Goal: Task Accomplishment & Management: Use online tool/utility

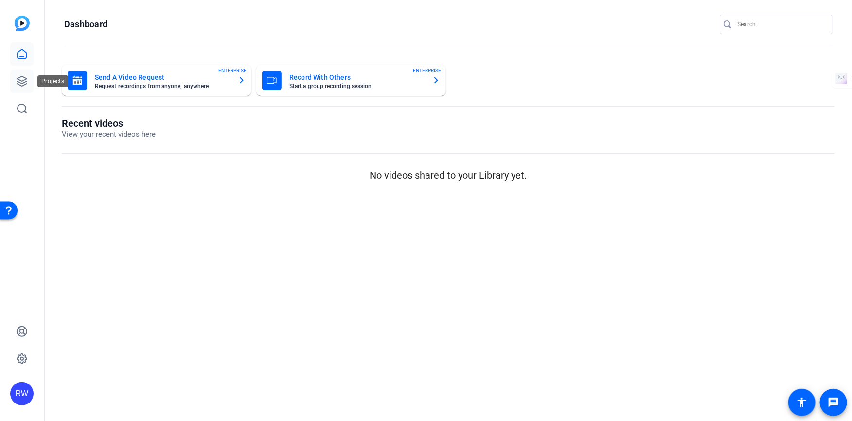
click at [20, 79] on icon at bounding box center [22, 81] width 12 height 12
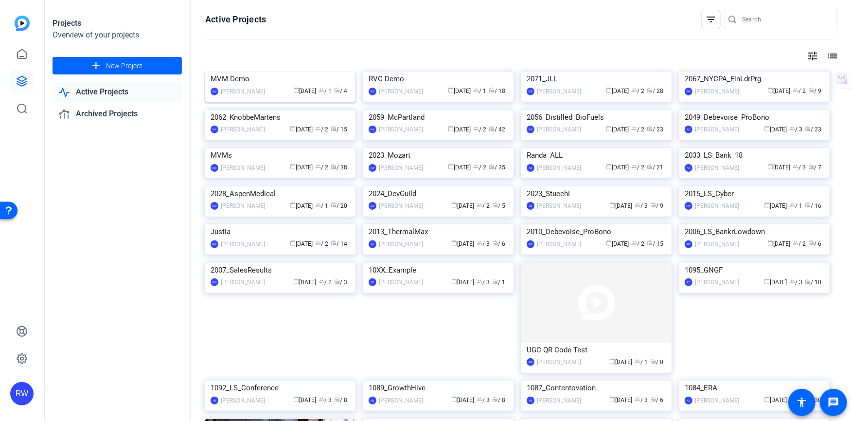
click at [236, 86] on div "MVM Demo" at bounding box center [281, 78] width 140 height 15
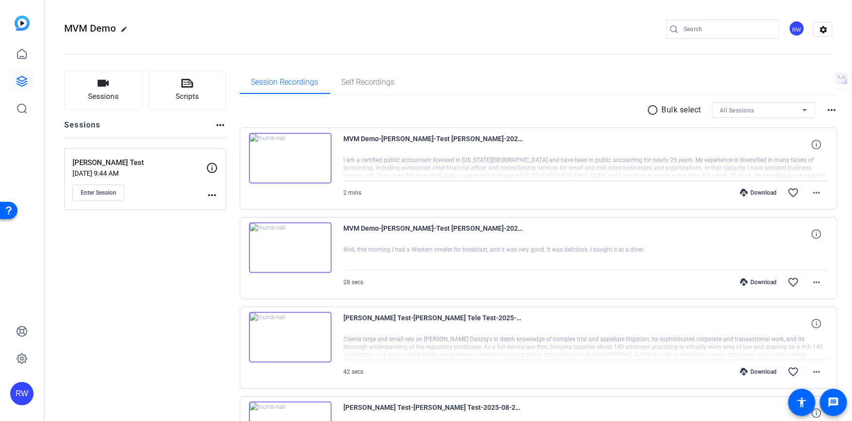
click at [214, 190] on mat-icon "more_horiz" at bounding box center [212, 195] width 12 height 12
click at [222, 204] on span "Edit Session" at bounding box center [236, 208] width 44 height 12
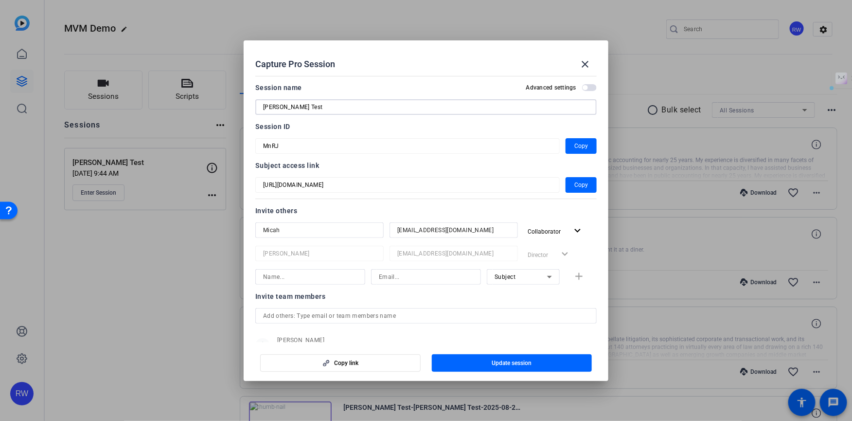
drag, startPoint x: 307, startPoint y: 107, endPoint x: 231, endPoint y: 101, distance: 75.6
click at [231, 101] on div "Capture Pro Session close Session name Advanced settings Riker Test Session ID …" at bounding box center [426, 210] width 852 height 421
type input "M"
type input "RVC demo"
click at [504, 362] on span "Update session" at bounding box center [512, 363] width 40 height 8
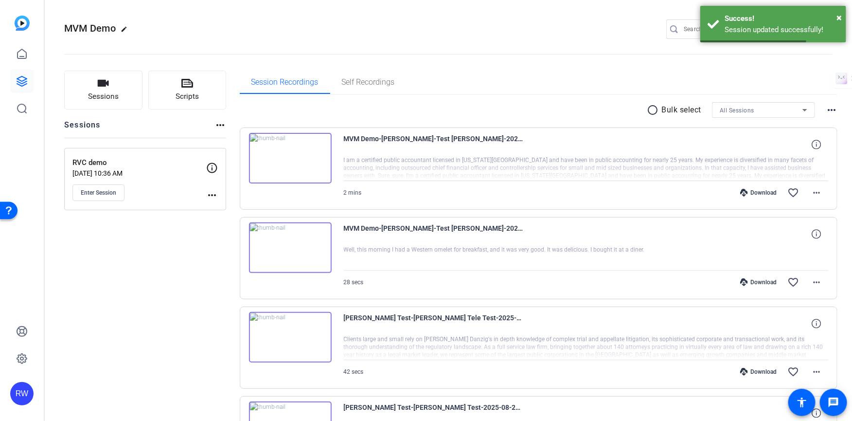
click at [124, 29] on mat-icon "edit" at bounding box center [127, 32] width 12 height 12
drag, startPoint x: 87, startPoint y: 29, endPoint x: 35, endPoint y: 26, distance: 52.1
click at [35, 26] on mat-sidenav-container "RW MVM Demo check_circle clear RW settings Sessions Scripts Sessions more_horiz…" at bounding box center [426, 210] width 852 height 421
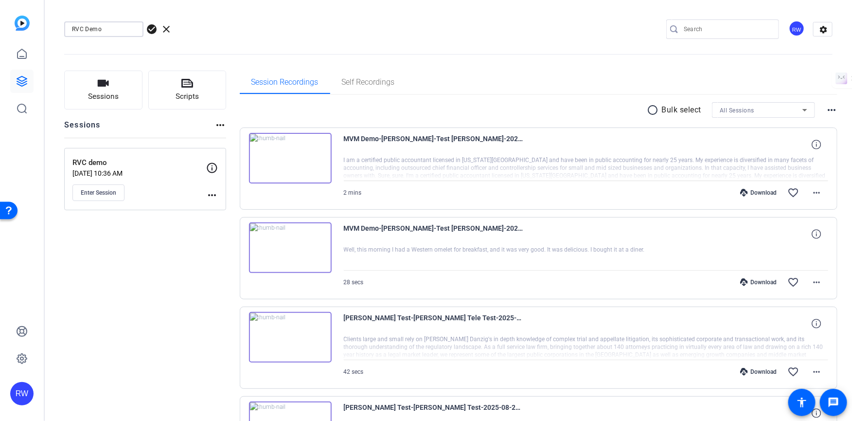
type input "RVC Demo"
click at [154, 29] on span "check_circle" at bounding box center [152, 29] width 12 height 12
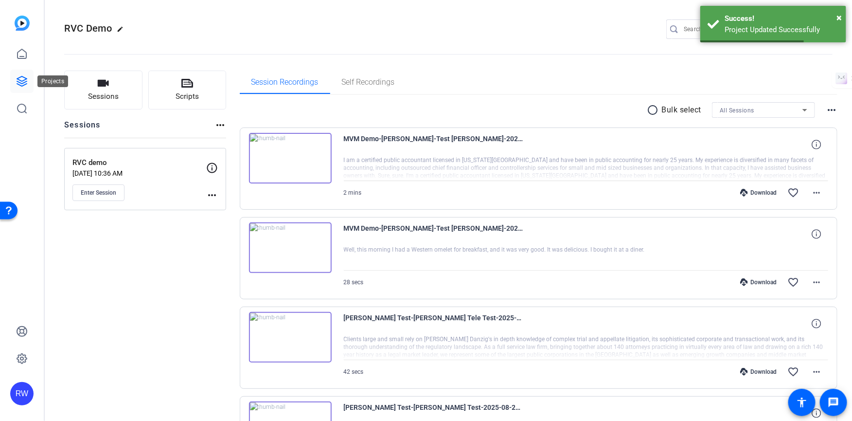
click at [20, 82] on icon at bounding box center [22, 81] width 10 height 10
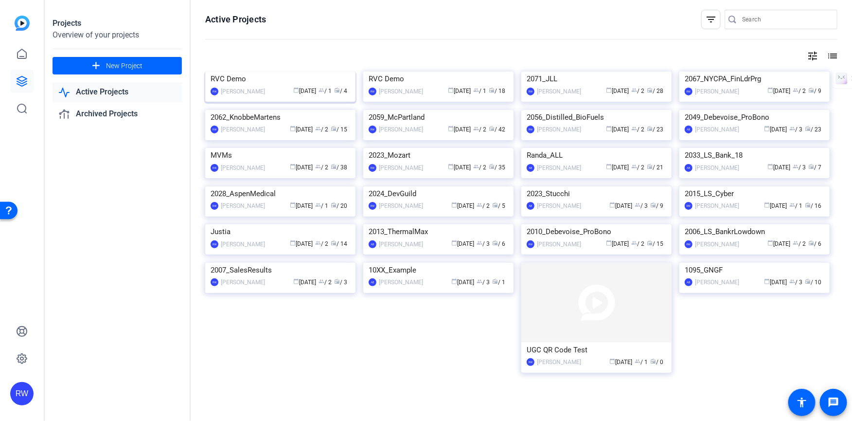
click at [264, 71] on img at bounding box center [280, 71] width 150 height 0
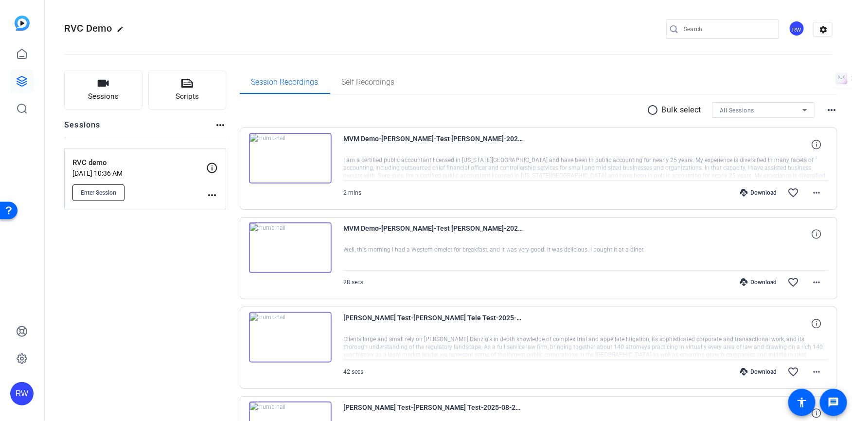
click at [105, 191] on span "Enter Session" at bounding box center [98, 193] width 35 height 8
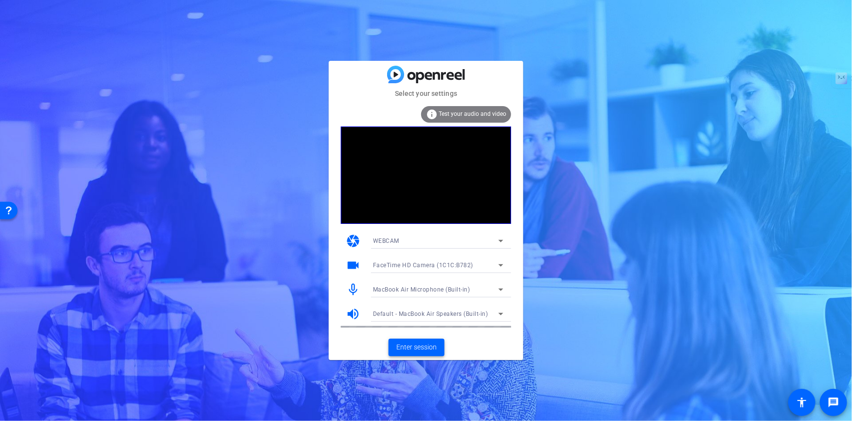
click at [423, 346] on span "Enter session" at bounding box center [416, 347] width 40 height 10
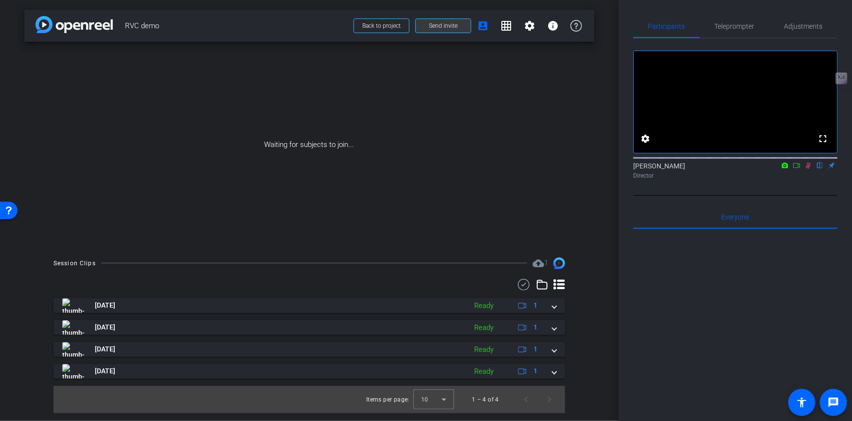
click at [438, 29] on span "Send invite" at bounding box center [443, 26] width 29 height 8
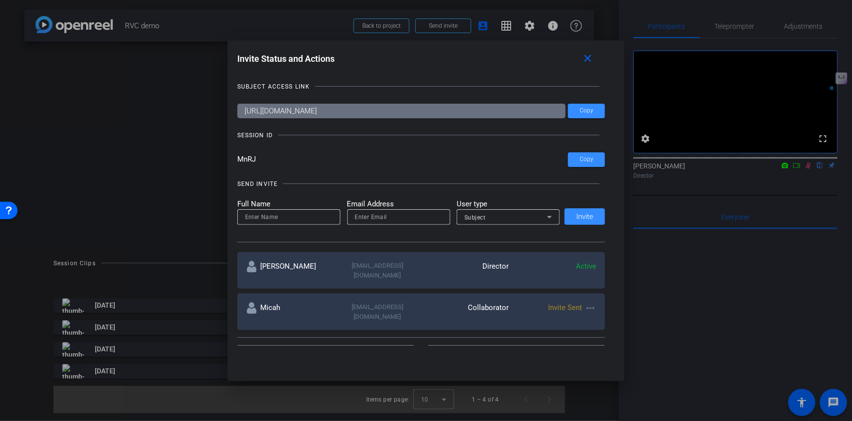
drag, startPoint x: 257, startPoint y: 162, endPoint x: 230, endPoint y: 163, distance: 26.7
click at [230, 162] on div "Invite Status and Actions close SUBJECT ACCESS LINK https://capture.openreel.co…" at bounding box center [426, 197] width 397 height 315
click at [588, 60] on mat-icon "close" at bounding box center [588, 59] width 12 height 12
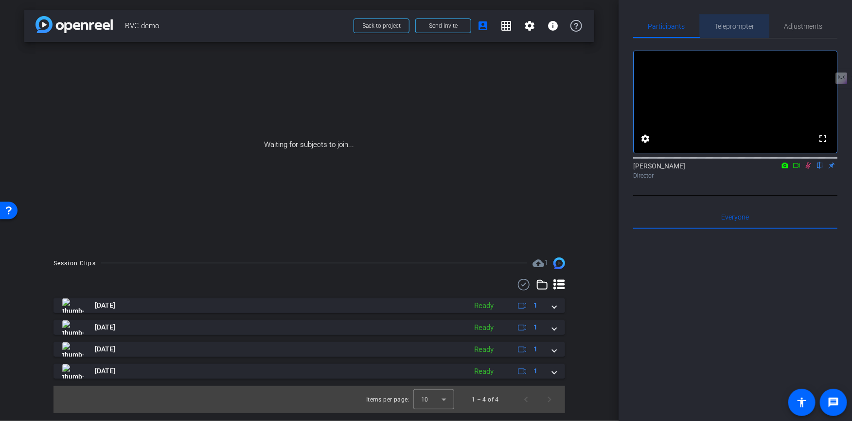
click at [726, 32] on span "Teleprompter" at bounding box center [735, 26] width 40 height 23
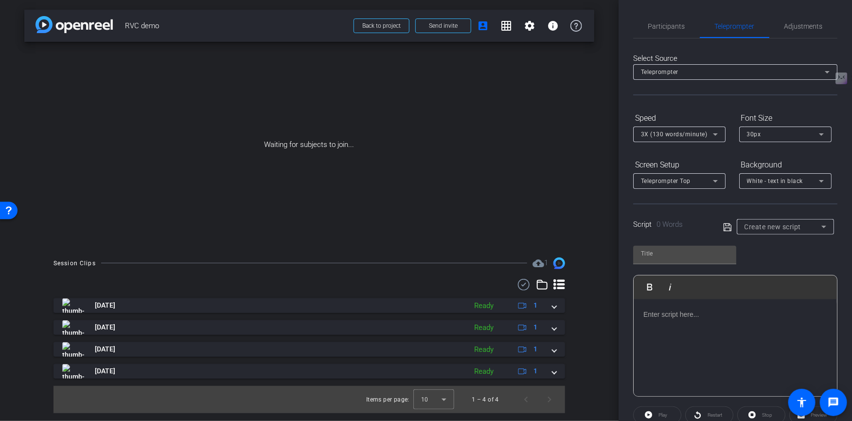
click at [653, 320] on div at bounding box center [735, 347] width 203 height 97
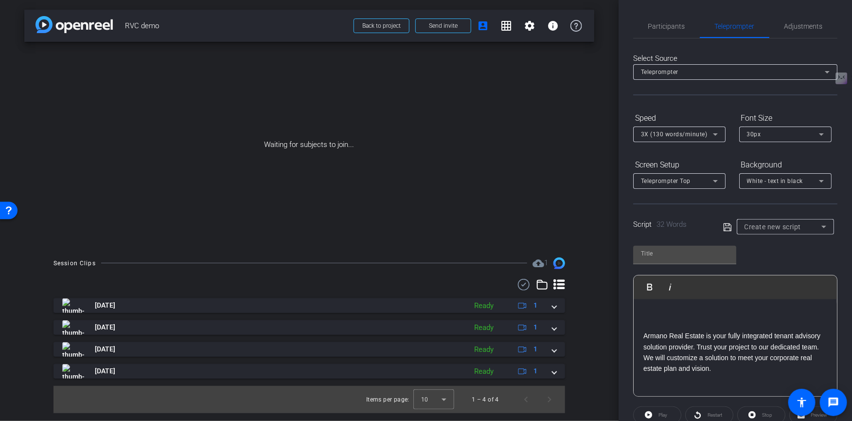
click at [661, 311] on p at bounding box center [735, 314] width 184 height 11
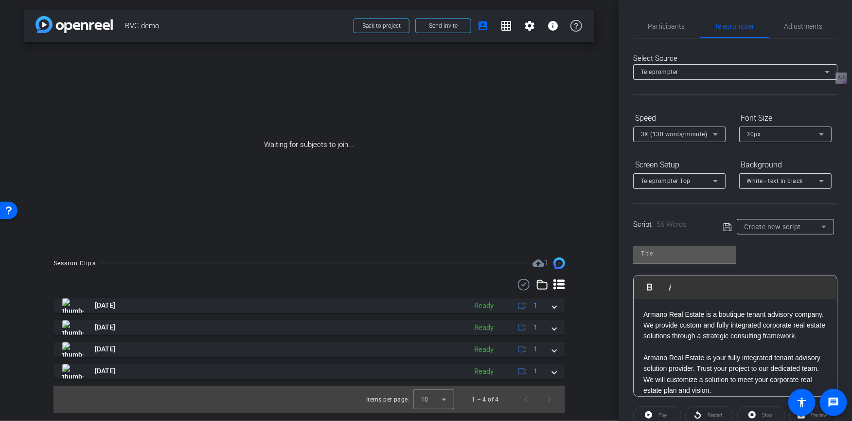
click at [668, 246] on div at bounding box center [685, 254] width 88 height 16
type input "Armano"
click at [726, 224] on icon at bounding box center [727, 227] width 9 height 12
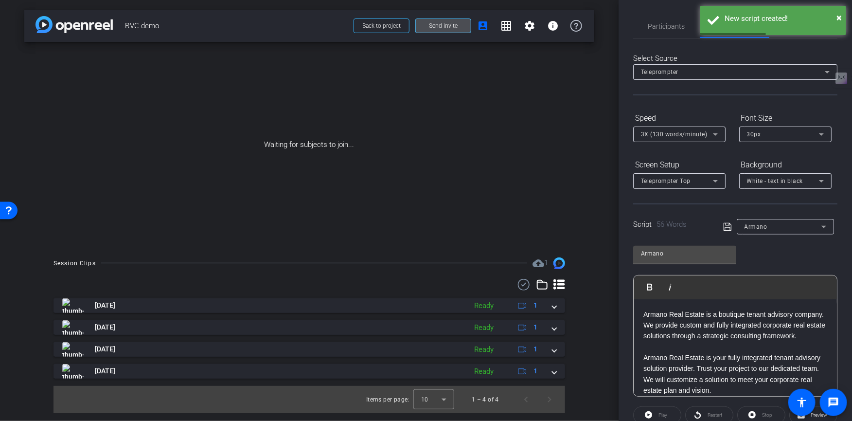
click at [450, 31] on span at bounding box center [443, 25] width 55 height 23
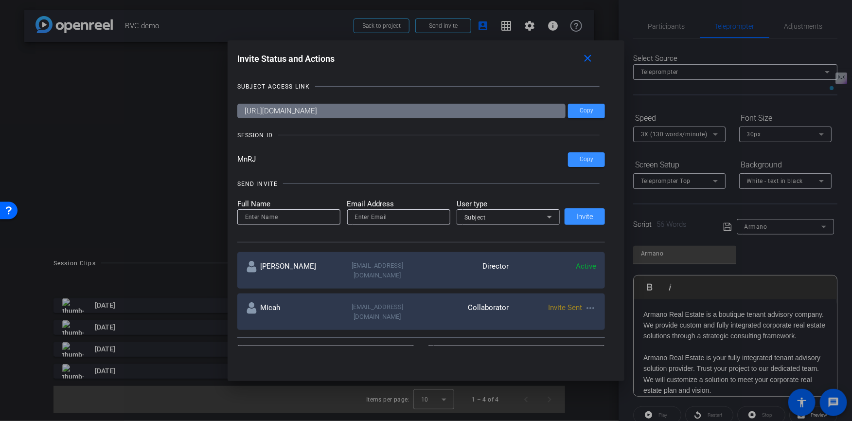
drag, startPoint x: 238, startPoint y: 161, endPoint x: 246, endPoint y: 161, distance: 7.3
click at [246, 161] on input "MnRJ" at bounding box center [402, 159] width 331 height 15
click at [266, 161] on input "MnRJ" at bounding box center [402, 159] width 331 height 15
click at [247, 161] on input "MnRJ" at bounding box center [402, 159] width 331 height 15
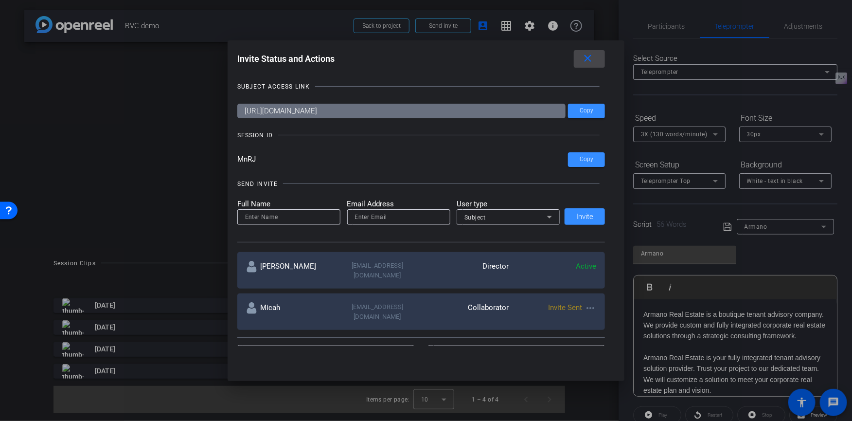
click at [588, 59] on mat-icon "close" at bounding box center [588, 59] width 12 height 12
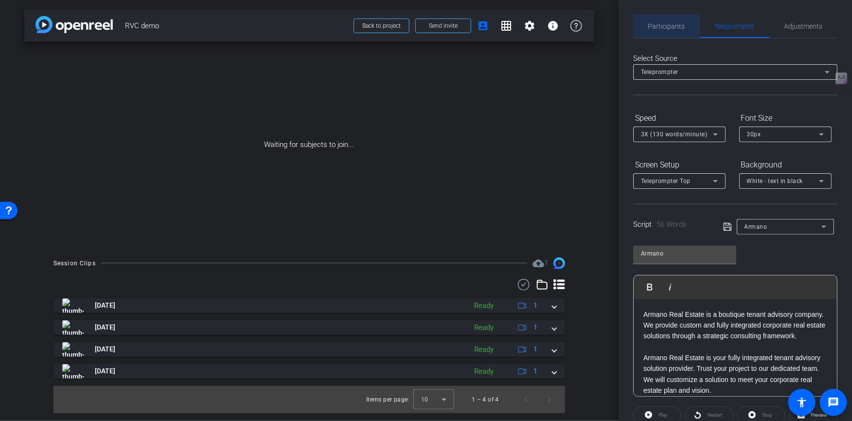
click at [665, 27] on span "Participants" at bounding box center [666, 26] width 37 height 7
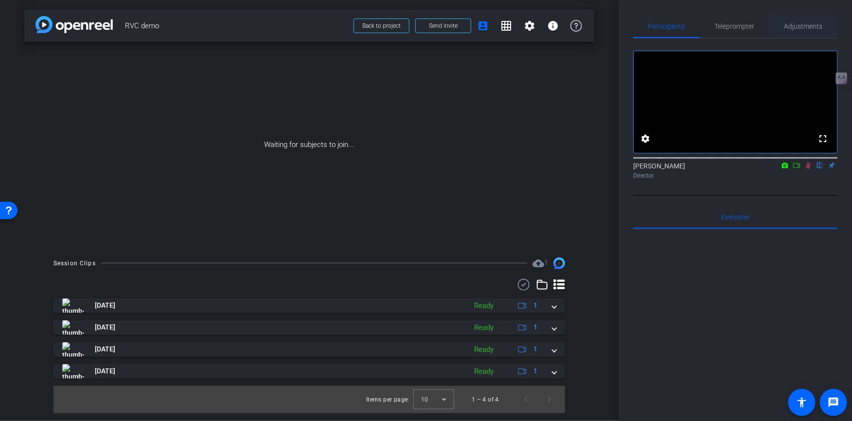
click at [805, 25] on span "Adjustments" at bounding box center [803, 26] width 38 height 7
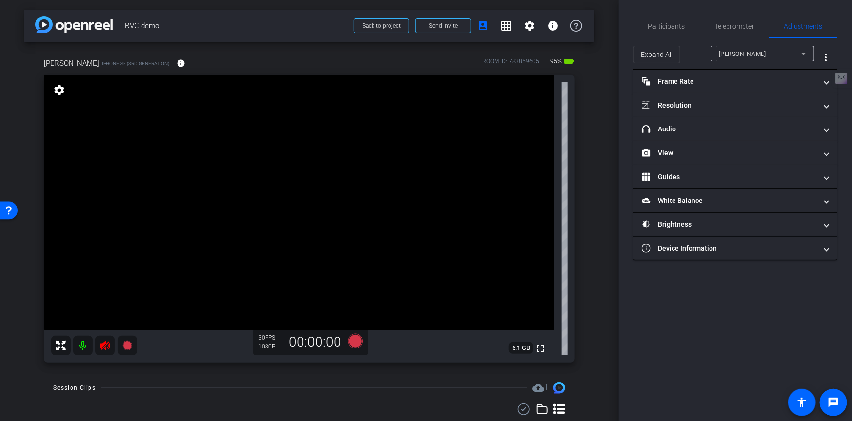
click at [105, 342] on icon at bounding box center [105, 345] width 10 height 10
click at [671, 24] on span "Participants" at bounding box center [666, 26] width 37 height 7
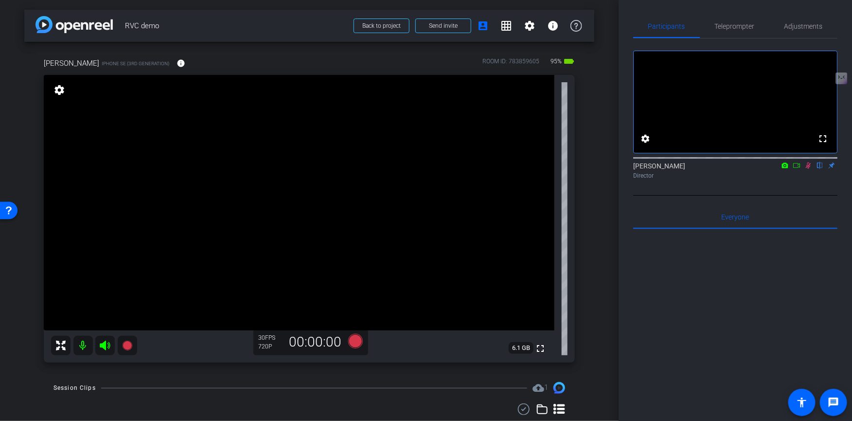
click at [808, 169] on icon at bounding box center [808, 165] width 5 height 6
click at [802, 25] on span "Adjustments" at bounding box center [803, 26] width 38 height 7
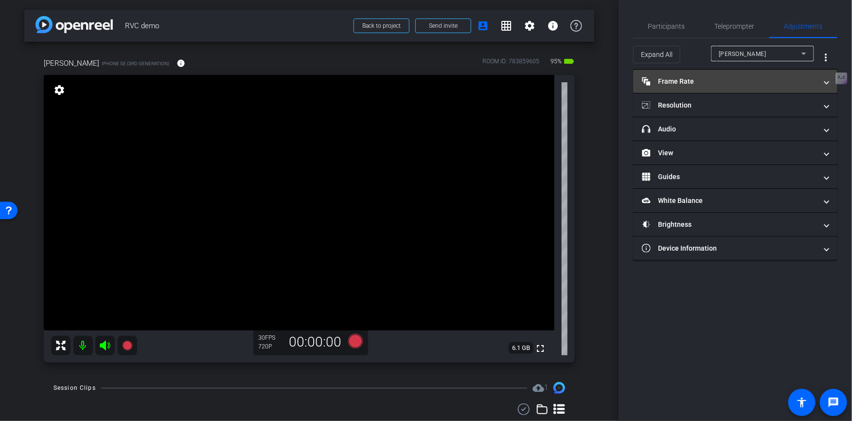
click at [727, 82] on mat-panel-title "Frame Rate Frame Rate" at bounding box center [729, 81] width 175 height 10
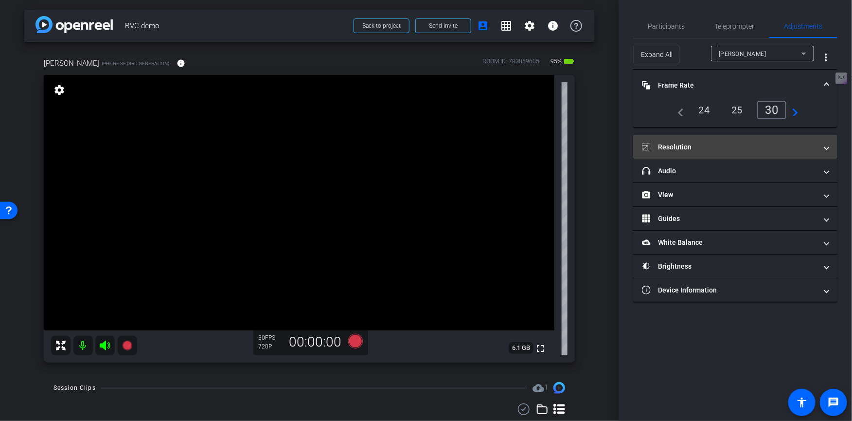
click at [738, 154] on mat-expansion-panel-header "Resolution" at bounding box center [735, 146] width 204 height 23
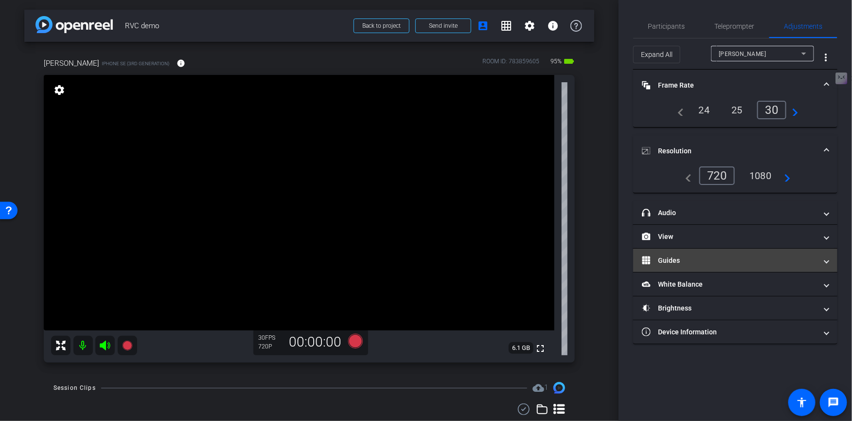
click at [734, 259] on mat-panel-title "Guides" at bounding box center [729, 260] width 175 height 10
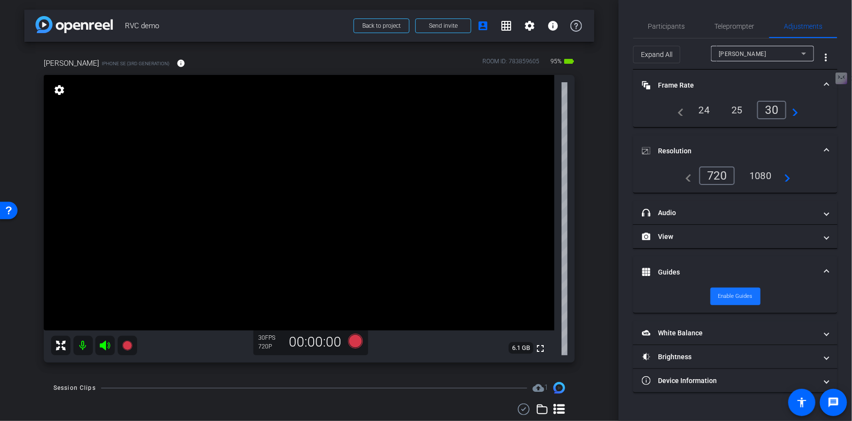
click at [732, 294] on span "Enable Guides" at bounding box center [735, 296] width 35 height 15
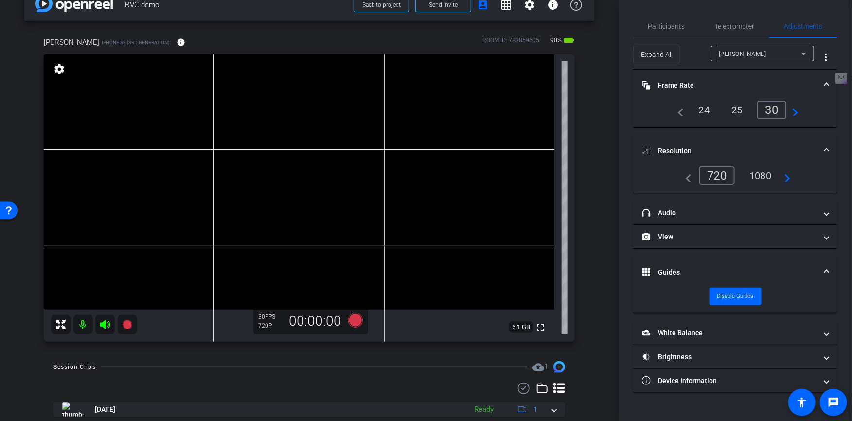
scroll to position [11, 0]
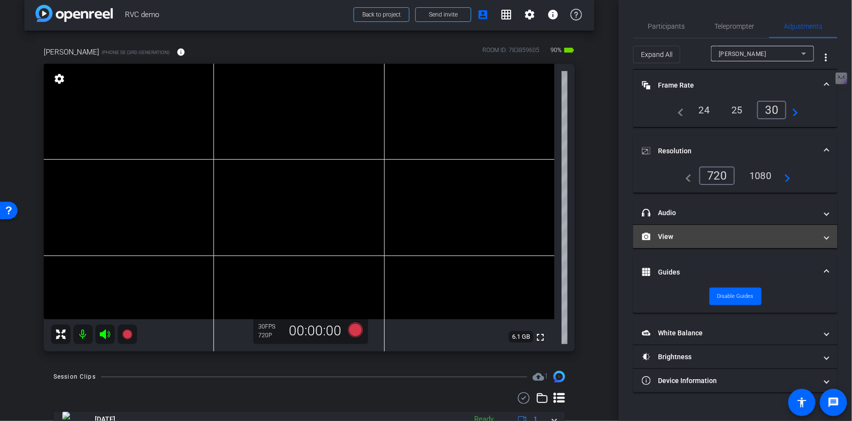
click at [707, 239] on mat-panel-title "View" at bounding box center [729, 236] width 175 height 10
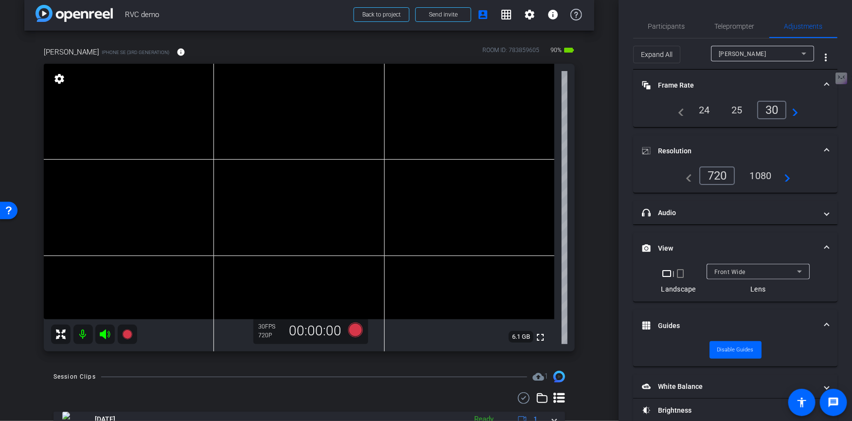
click at [742, 271] on span "Front Wide" at bounding box center [729, 271] width 31 height 7
click at [785, 175] on div "4k" at bounding box center [782, 175] width 25 height 17
click at [357, 327] on icon at bounding box center [355, 329] width 15 height 15
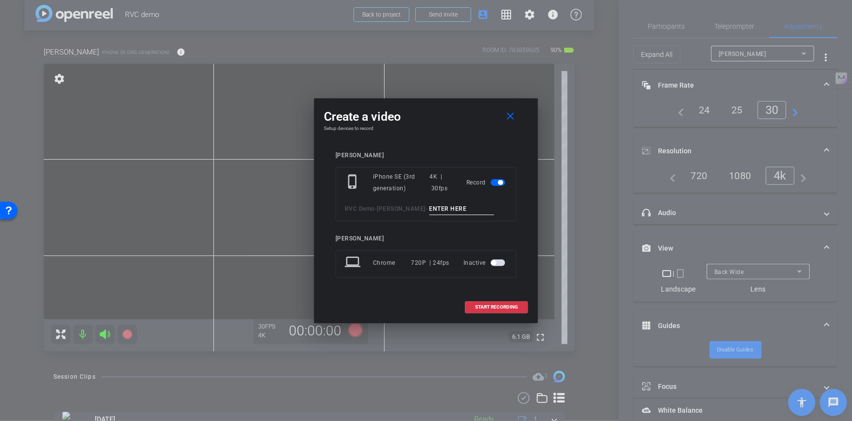
click at [429, 208] on input at bounding box center [461, 209] width 65 height 12
type input "Test Armano"
click at [510, 300] on span at bounding box center [496, 306] width 62 height 23
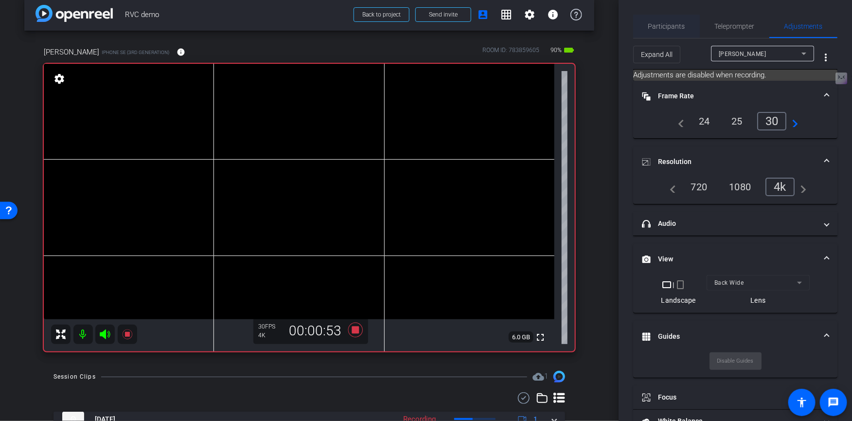
click at [659, 26] on span "Participants" at bounding box center [666, 26] width 37 height 7
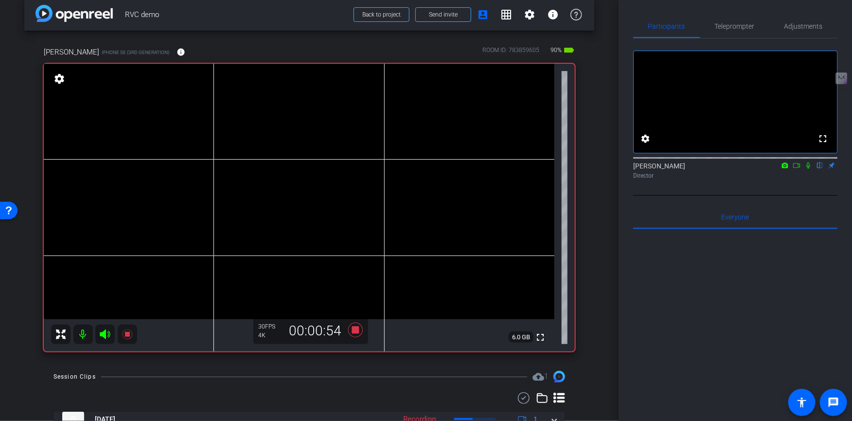
click at [803, 170] on mat-icon at bounding box center [808, 165] width 12 height 9
click at [791, 30] on span "Adjustments" at bounding box center [803, 26] width 38 height 23
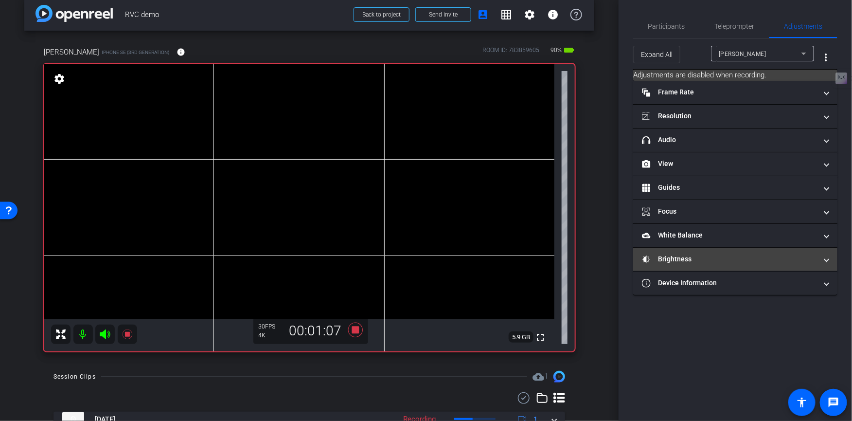
click at [700, 262] on mat-expansion-panel-header "Brightness" at bounding box center [735, 258] width 204 height 23
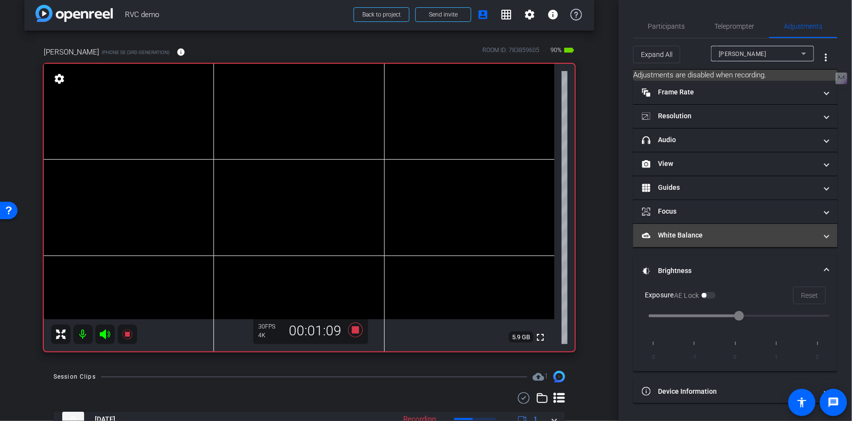
click at [707, 234] on mat-panel-title "White Balance White Balance" at bounding box center [729, 235] width 175 height 10
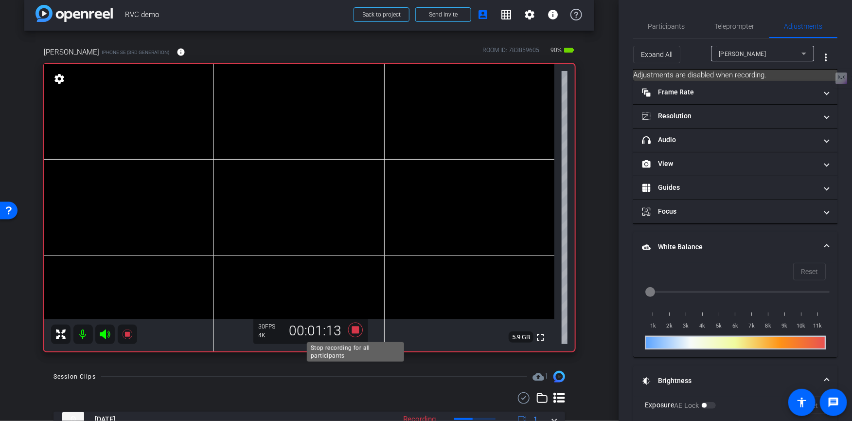
click at [351, 326] on icon at bounding box center [355, 330] width 23 height 18
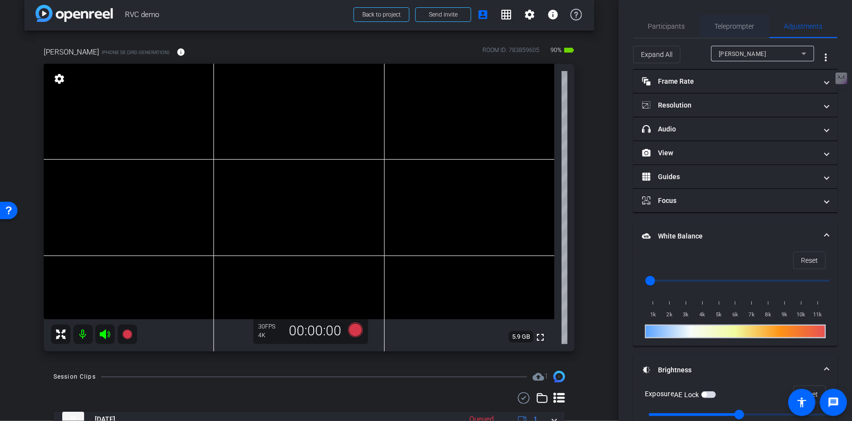
click at [731, 28] on span "Teleprompter" at bounding box center [735, 26] width 40 height 7
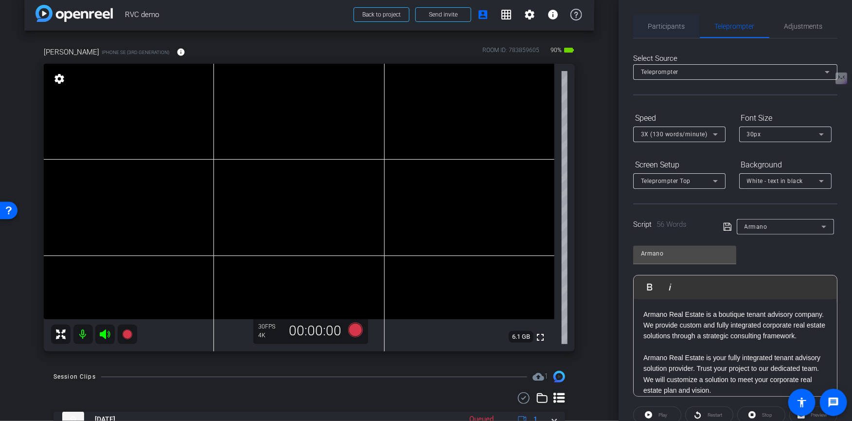
click at [657, 23] on span "Participants" at bounding box center [666, 26] width 37 height 7
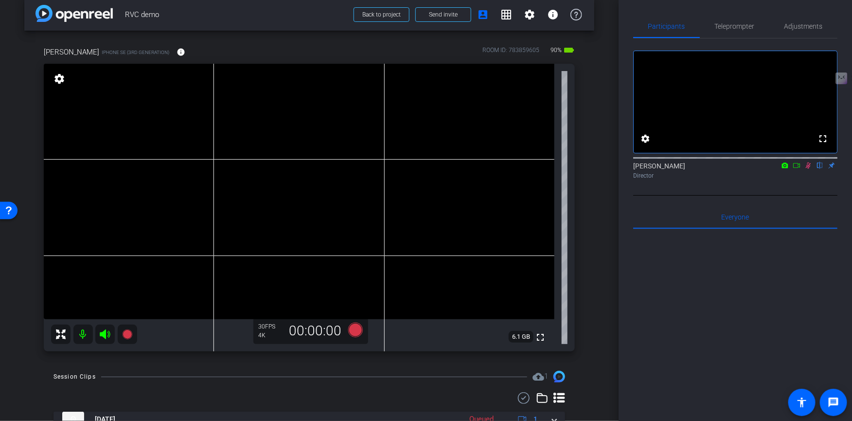
click at [810, 169] on icon at bounding box center [808, 165] width 8 height 7
click at [738, 26] on span "Teleprompter" at bounding box center [735, 26] width 40 height 7
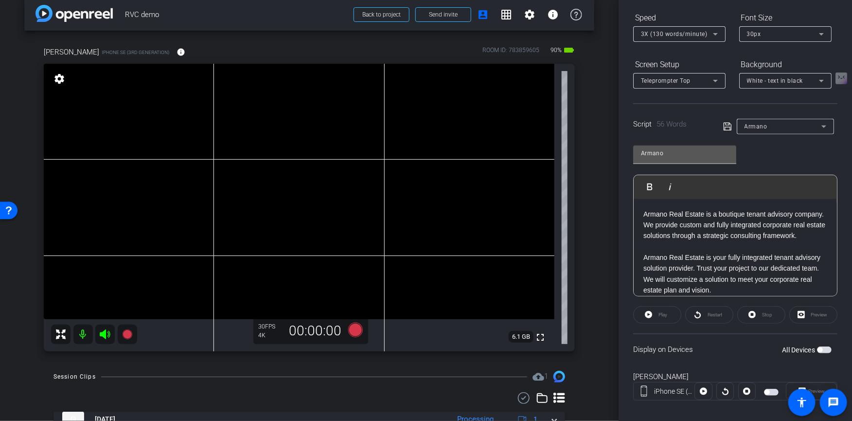
scroll to position [108, 0]
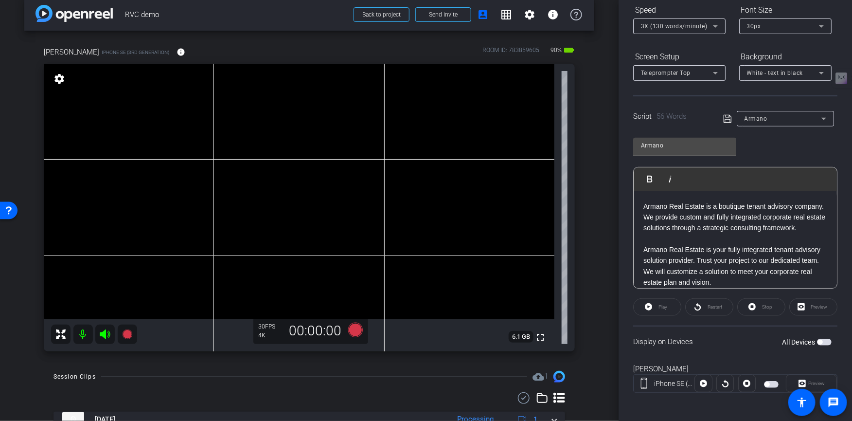
click at [774, 385] on span "button" at bounding box center [771, 384] width 15 height 7
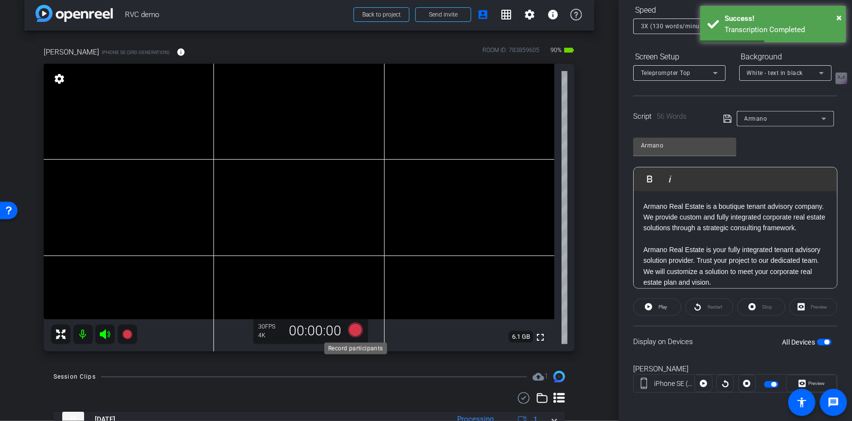
click at [354, 329] on icon at bounding box center [355, 329] width 15 height 15
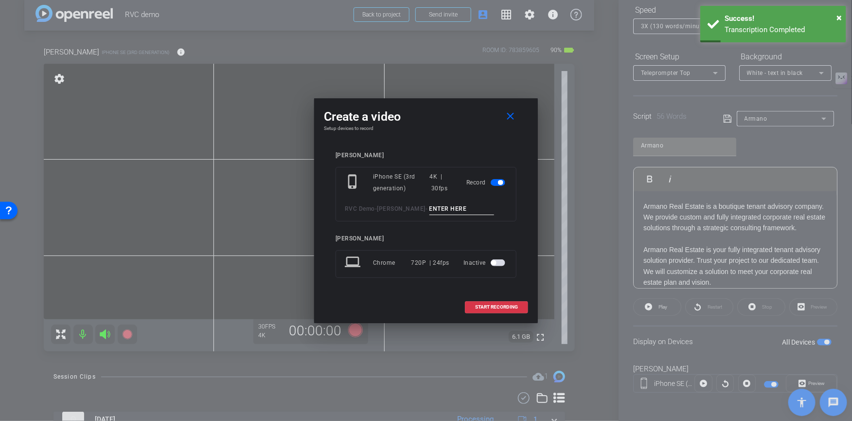
click at [626, 112] on div at bounding box center [426, 210] width 852 height 421
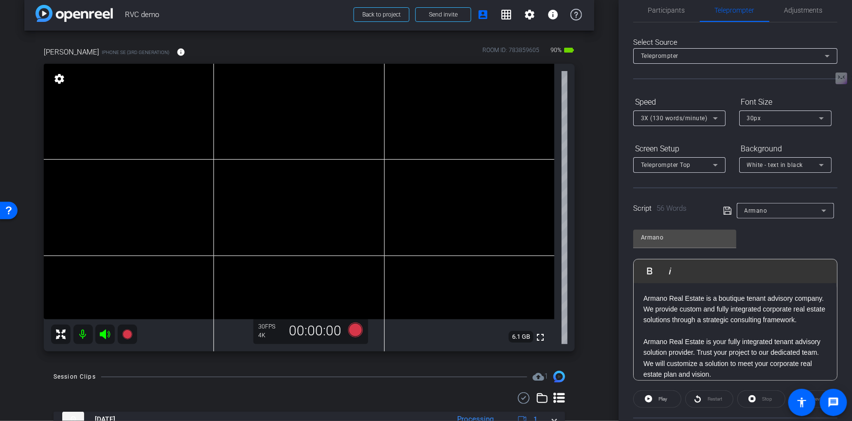
scroll to position [0, 0]
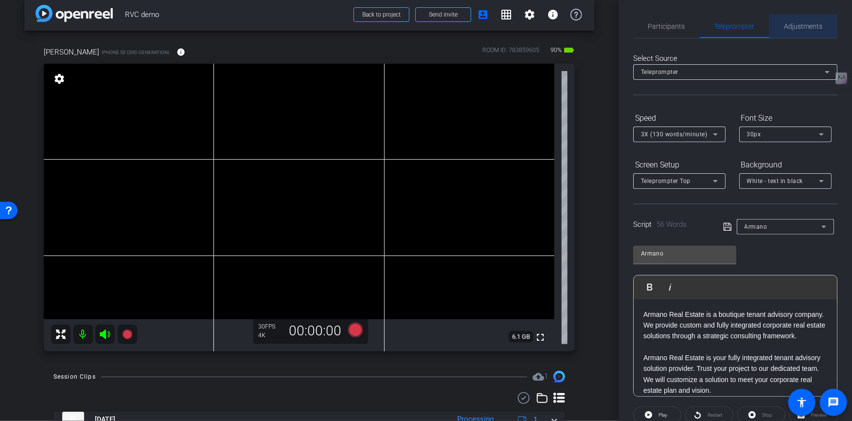
click at [788, 28] on span "Adjustments" at bounding box center [803, 26] width 38 height 7
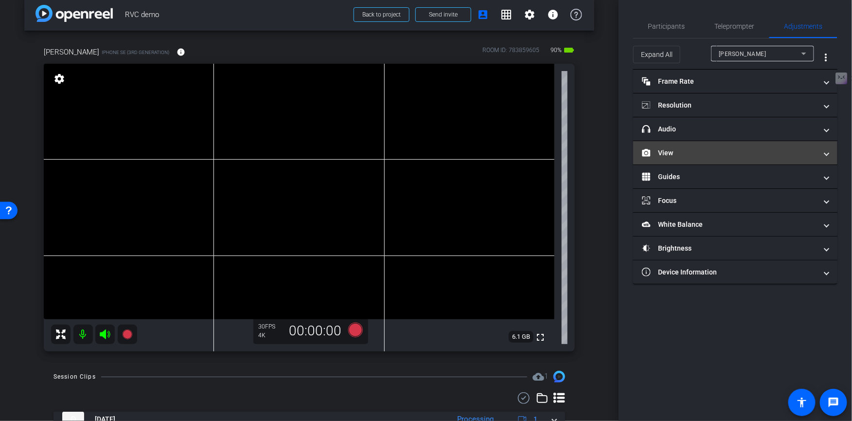
click at [700, 152] on mat-panel-title "View" at bounding box center [729, 153] width 175 height 10
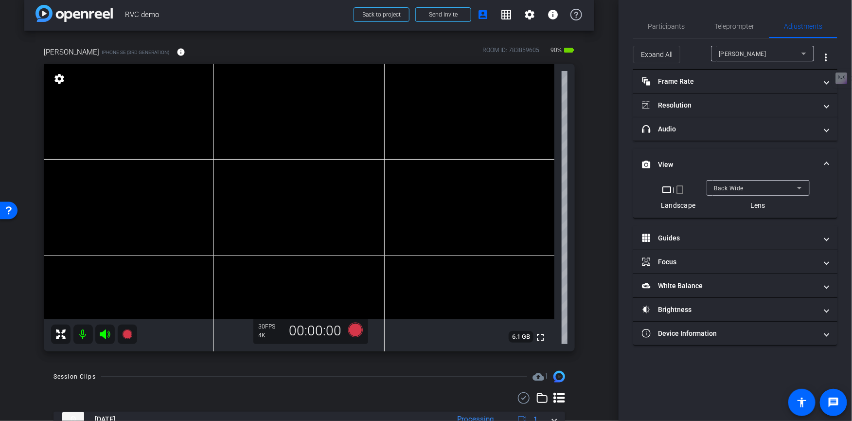
click at [722, 186] on span "Back Wide" at bounding box center [729, 188] width 30 height 7
click at [726, 217] on span "Front Wide" at bounding box center [730, 222] width 32 height 12
click at [662, 28] on span "Participants" at bounding box center [666, 26] width 37 height 7
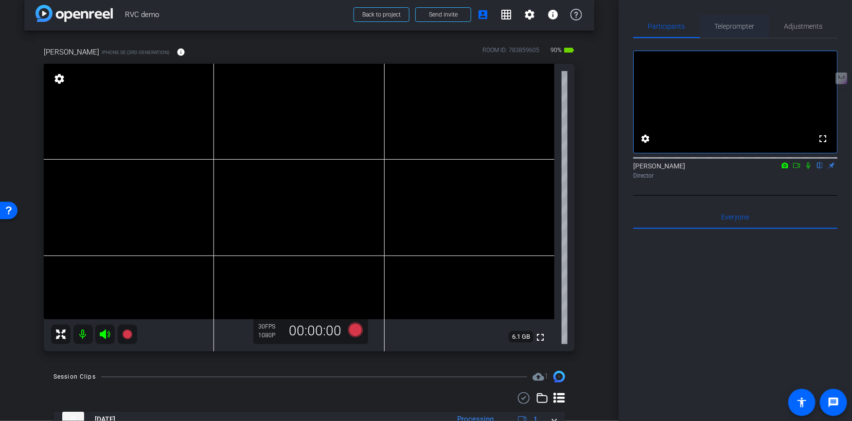
click at [737, 25] on span "Teleprompter" at bounding box center [735, 26] width 40 height 7
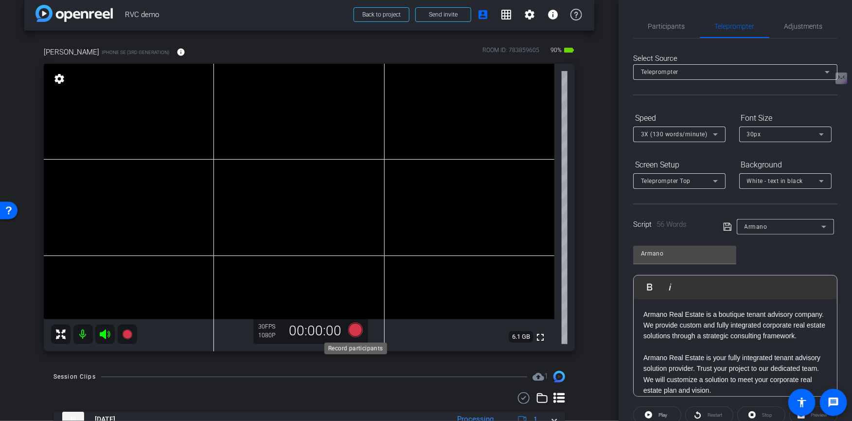
click at [351, 330] on icon at bounding box center [355, 329] width 15 height 15
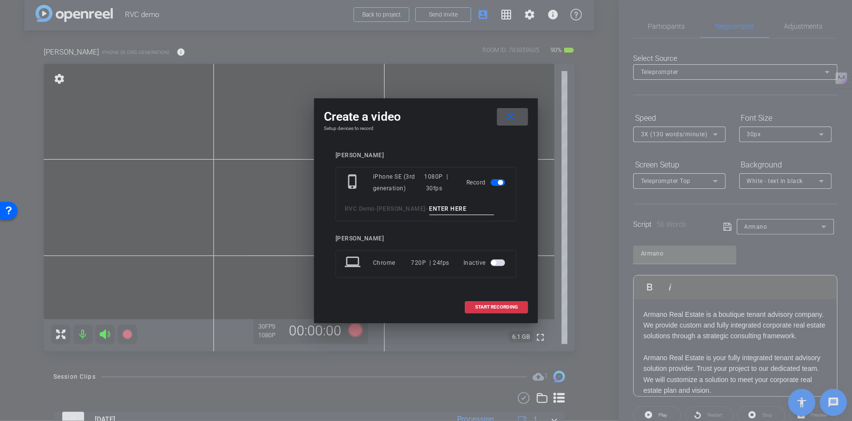
click at [442, 205] on input at bounding box center [461, 209] width 65 height 12
type input "Test armano tele"
click at [489, 304] on span "START RECORDING" at bounding box center [496, 306] width 43 height 5
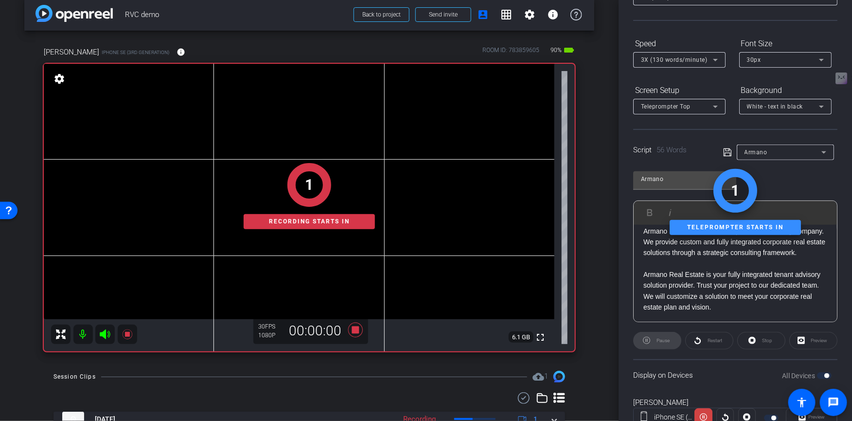
scroll to position [109, 0]
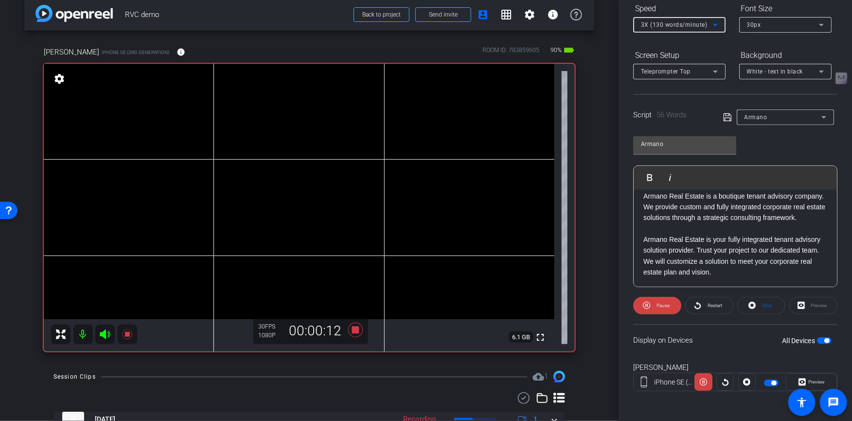
click at [714, 24] on icon at bounding box center [715, 25] width 12 height 12
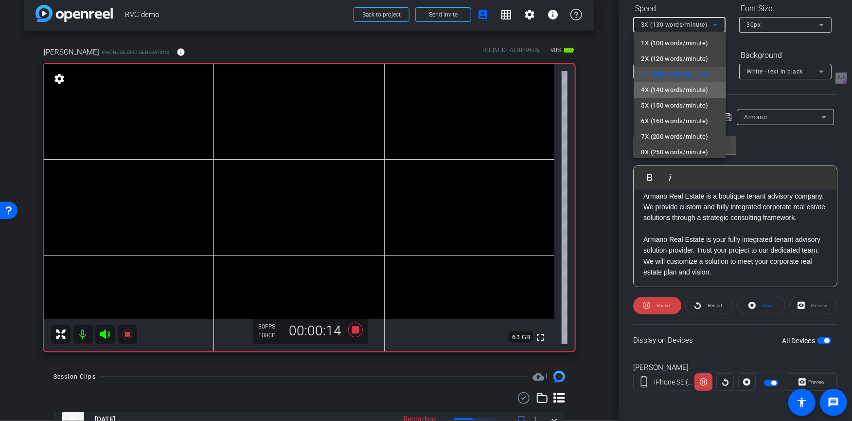
click at [678, 90] on span "4X (140 words/minute)" at bounding box center [674, 90] width 67 height 12
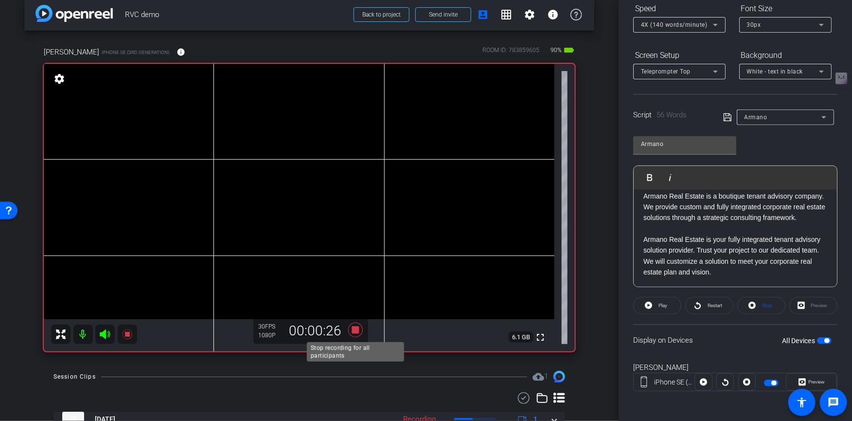
click at [353, 331] on icon at bounding box center [355, 329] width 15 height 15
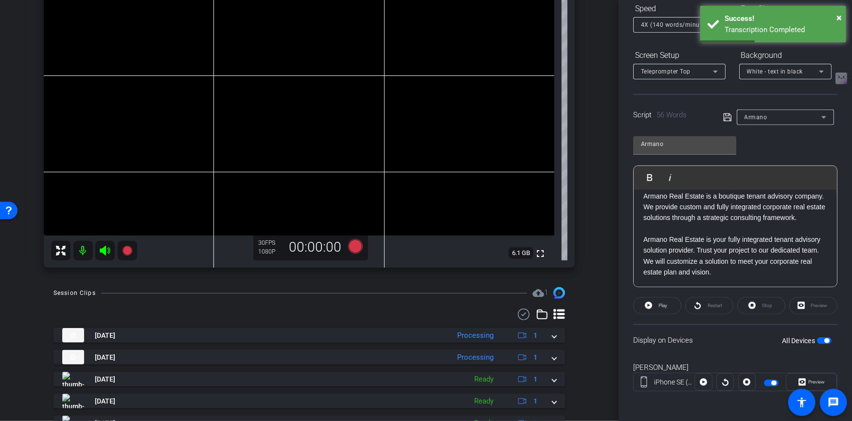
scroll to position [120, 0]
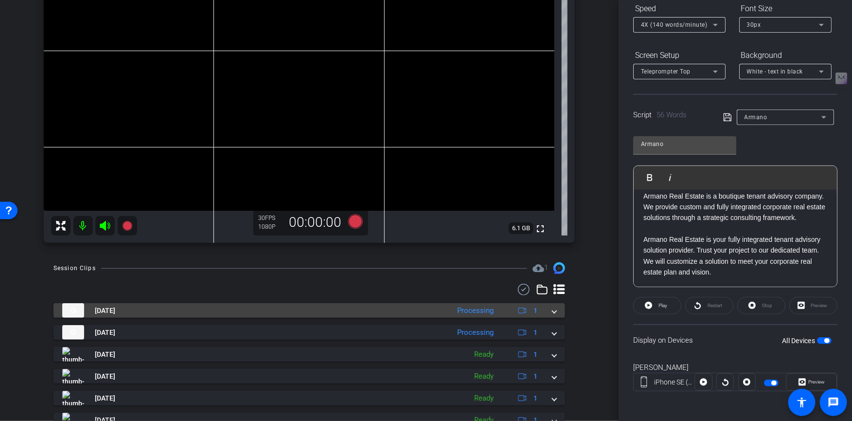
click at [557, 312] on mat-expansion-panel-header "Aug 25, 2025 Processing 1" at bounding box center [309, 310] width 512 height 15
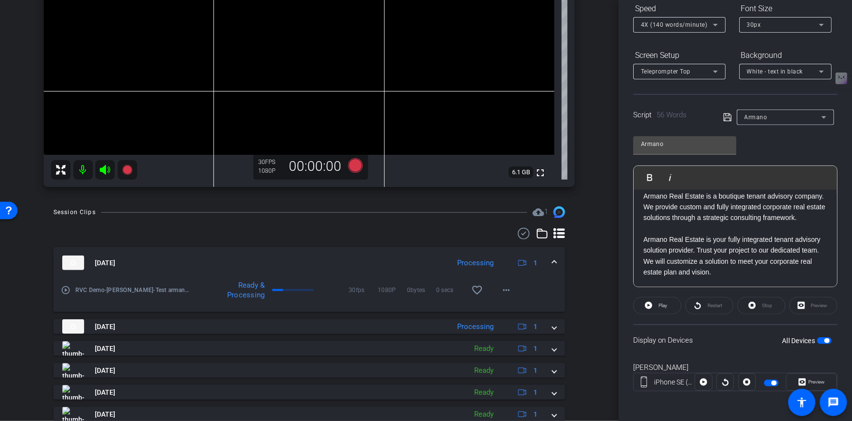
scroll to position [210, 0]
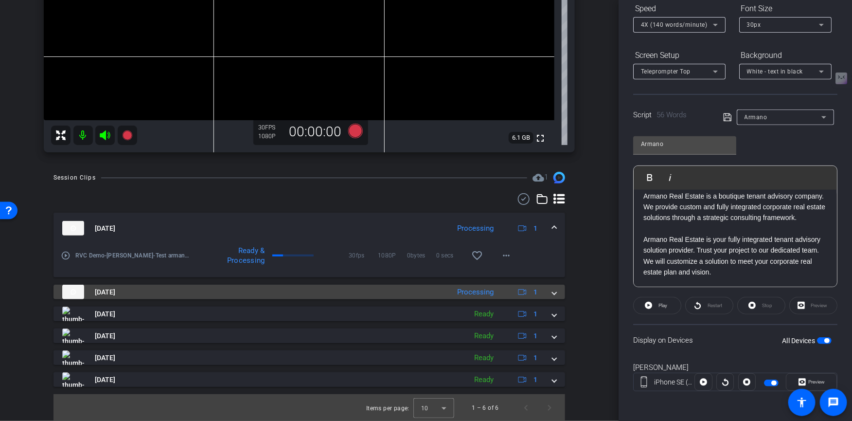
click at [556, 296] on mat-expansion-panel-header "Aug 25, 2025 Processing 1" at bounding box center [309, 291] width 512 height 15
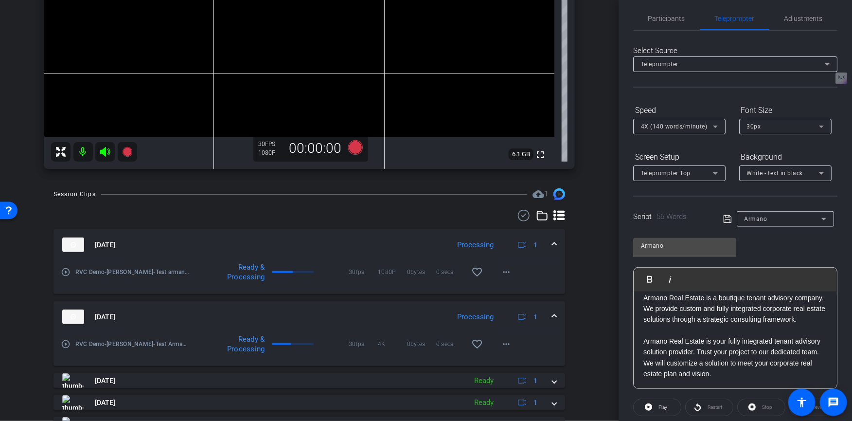
scroll to position [0, 0]
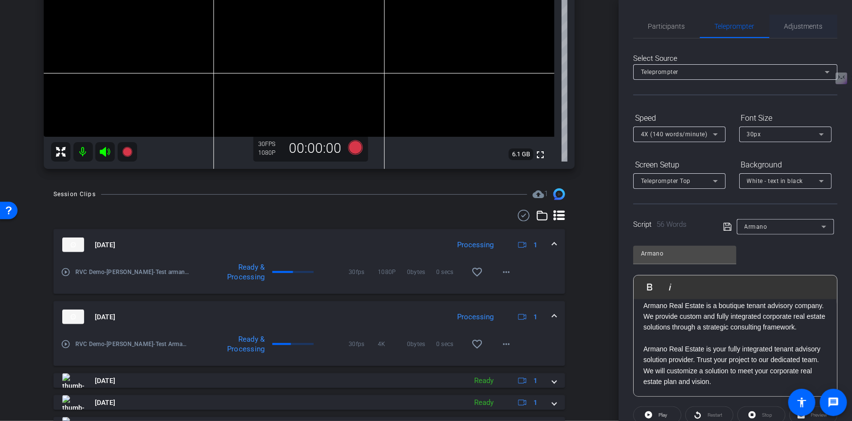
click at [795, 28] on span "Adjustments" at bounding box center [803, 26] width 38 height 7
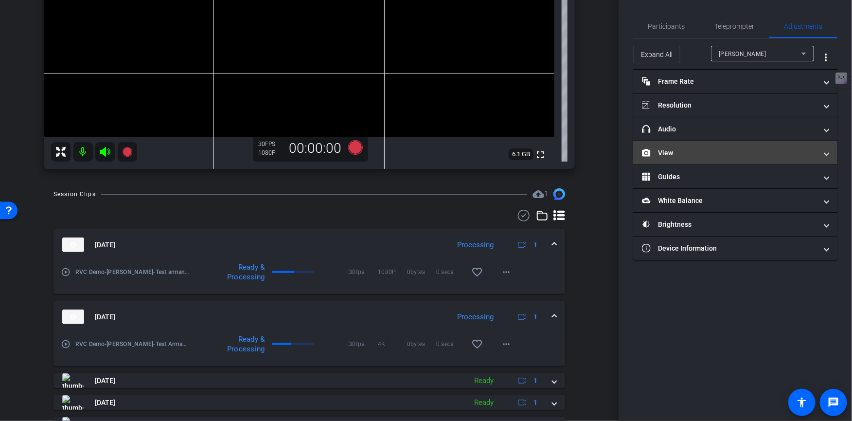
click at [691, 157] on mat-expansion-panel-header "View" at bounding box center [735, 152] width 204 height 23
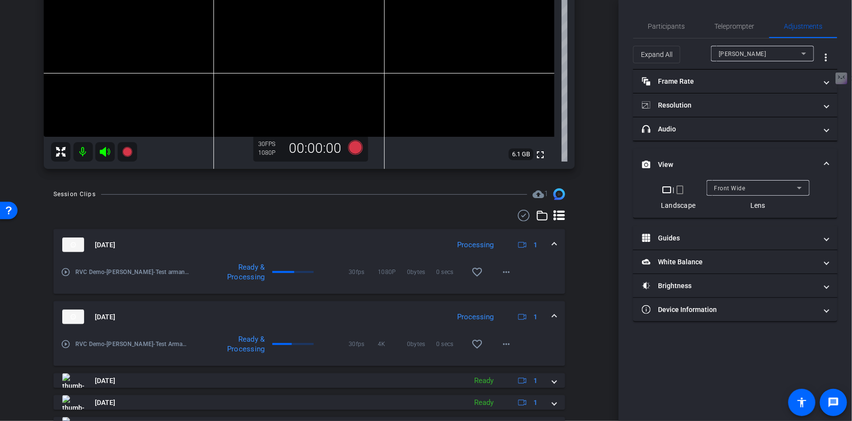
click at [730, 180] on div "Front Wide" at bounding box center [758, 188] width 88 height 16
click at [707, 77] on div at bounding box center [426, 210] width 852 height 421
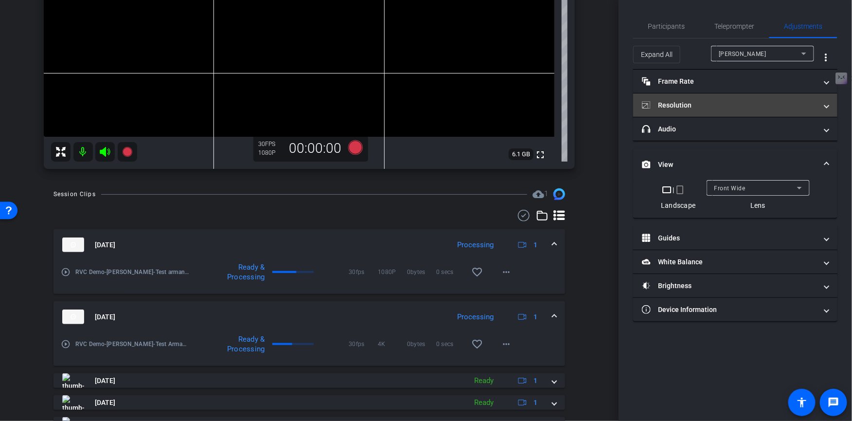
click at [709, 101] on mat-panel-title "Resolution" at bounding box center [729, 105] width 175 height 10
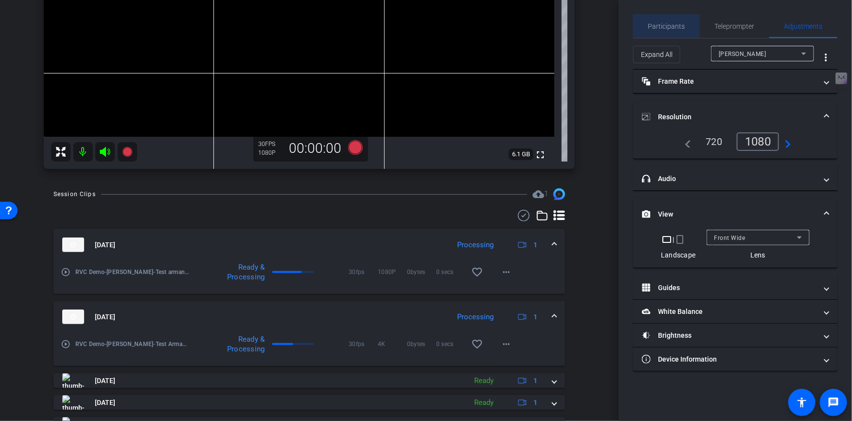
click at [656, 24] on span "Participants" at bounding box center [666, 26] width 37 height 7
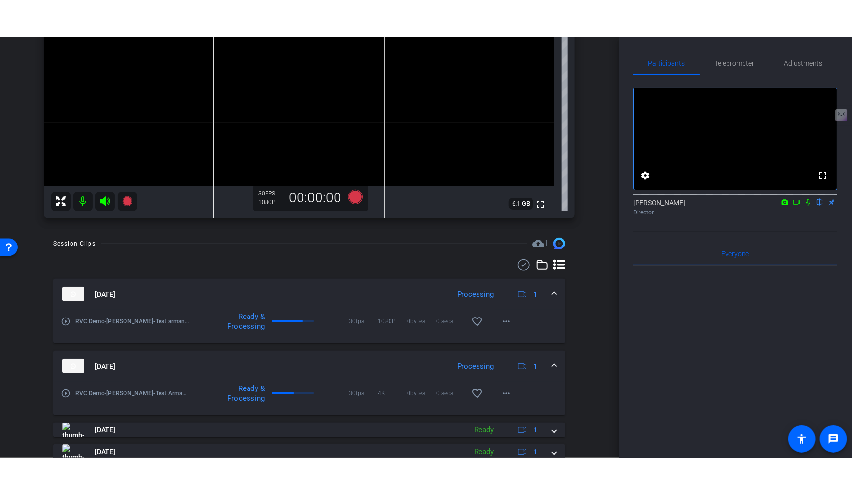
scroll to position [230, 0]
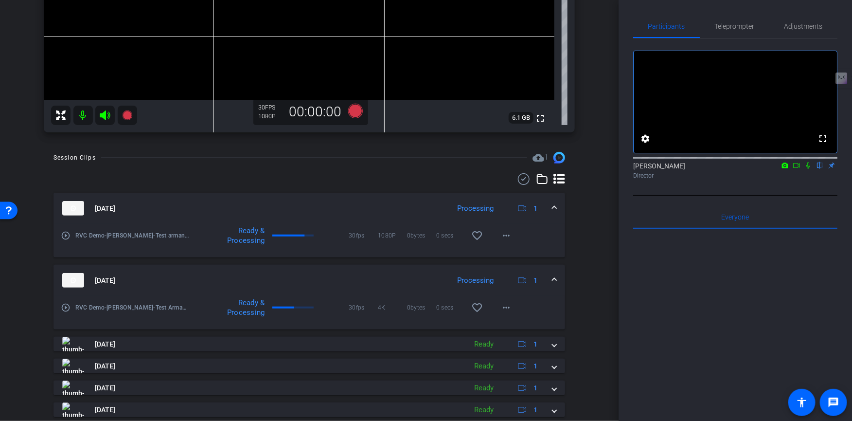
click at [65, 306] on mat-icon "play_circle_outline" at bounding box center [66, 307] width 10 height 10
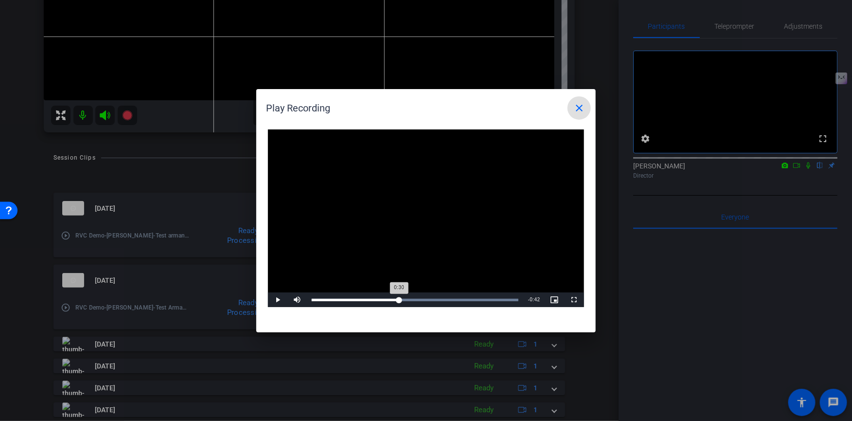
click at [399, 299] on div "Loaded : 100.00% 0:30 0:30" at bounding box center [415, 300] width 207 height 2
click at [577, 300] on span "Video Player" at bounding box center [574, 300] width 19 height 0
click at [580, 112] on mat-icon "close" at bounding box center [579, 108] width 12 height 12
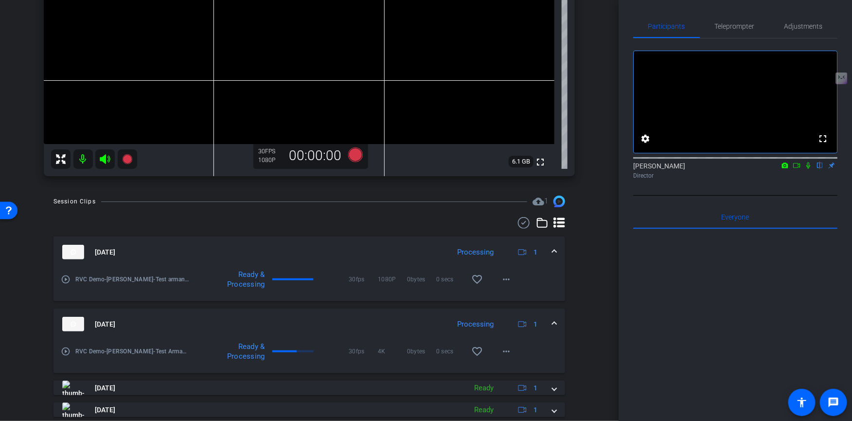
scroll to position [183, 0]
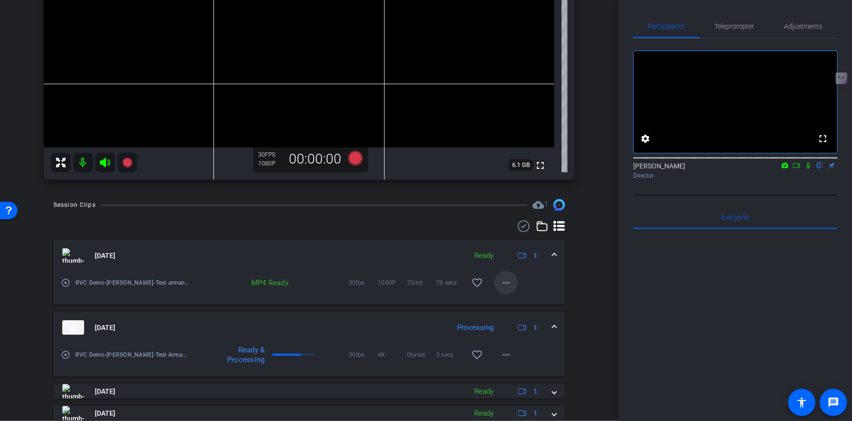
click at [504, 284] on mat-icon "more_horiz" at bounding box center [506, 283] width 12 height 12
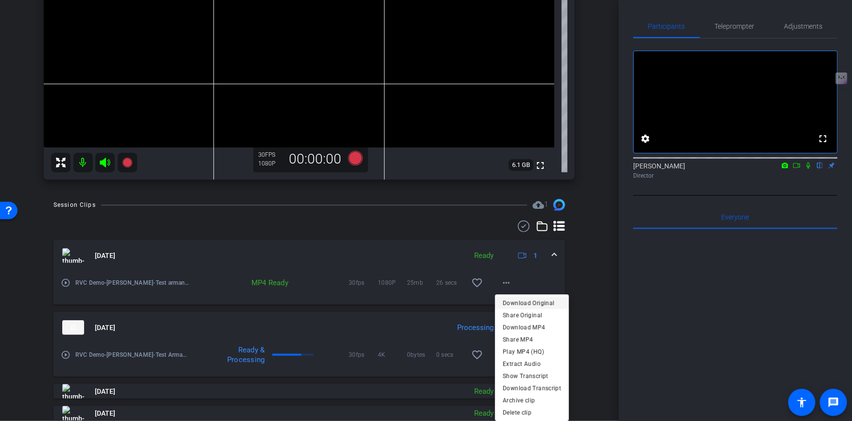
click at [514, 301] on span "Download Original" at bounding box center [532, 303] width 58 height 12
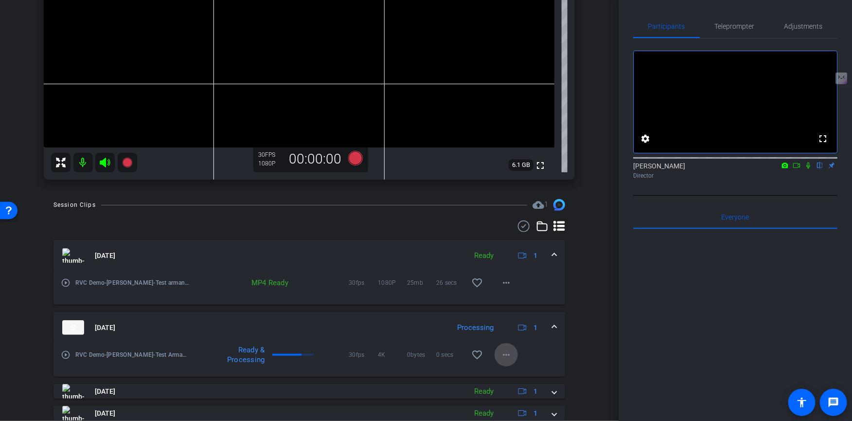
click at [509, 353] on mat-icon "more_horiz" at bounding box center [506, 355] width 12 height 12
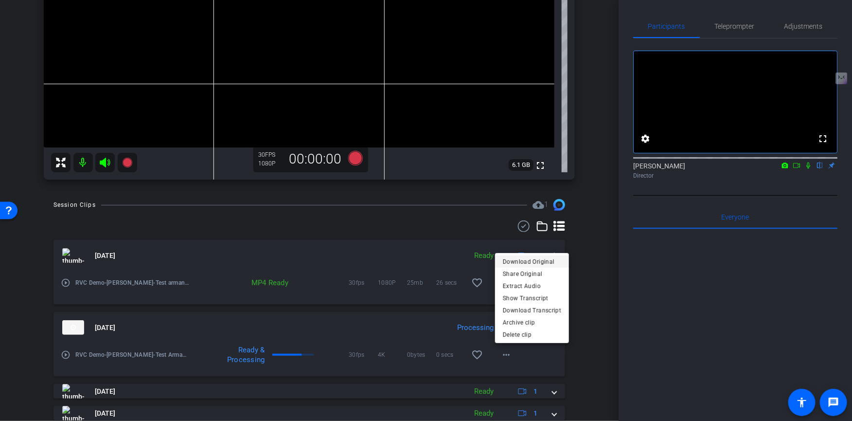
click at [528, 265] on span "Download Original" at bounding box center [532, 262] width 58 height 12
